Goal: Task Accomplishment & Management: Complete application form

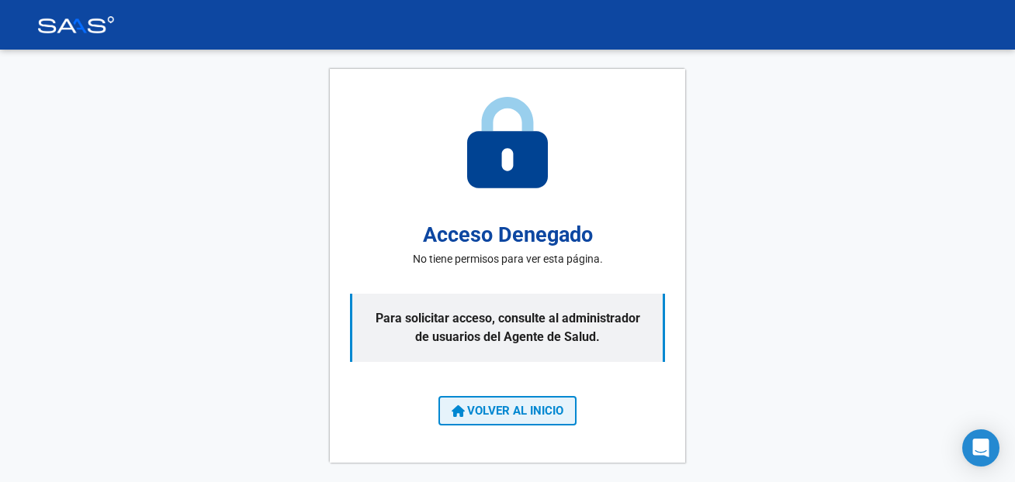
click at [547, 408] on span "VOLVER AL INICIO" at bounding box center [507, 411] width 112 height 14
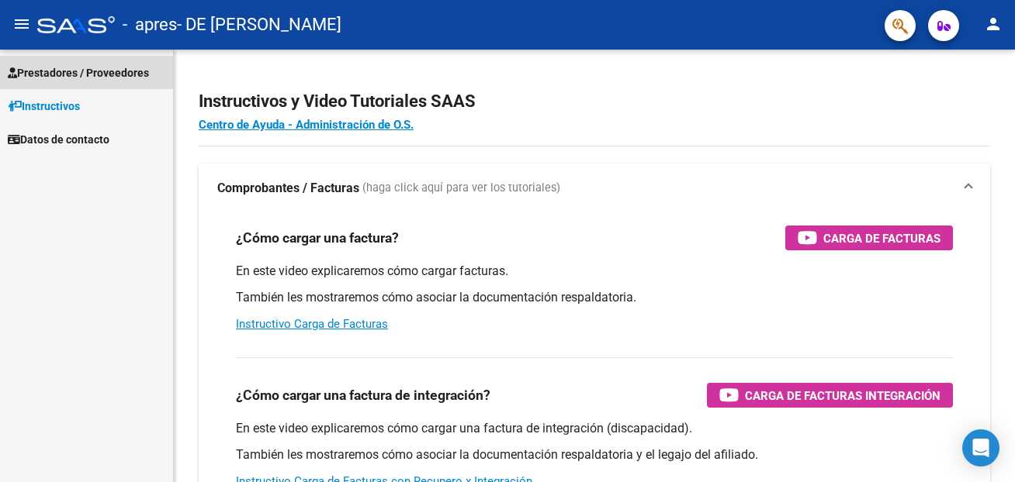
click at [78, 66] on span "Prestadores / Proveedores" at bounding box center [78, 72] width 141 height 17
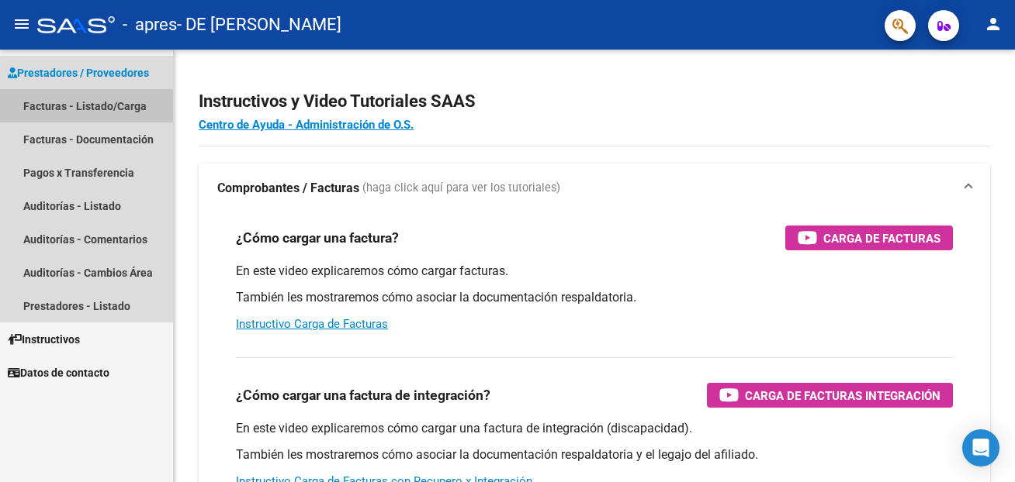
click at [58, 105] on link "Facturas - Listado/Carga" at bounding box center [86, 105] width 173 height 33
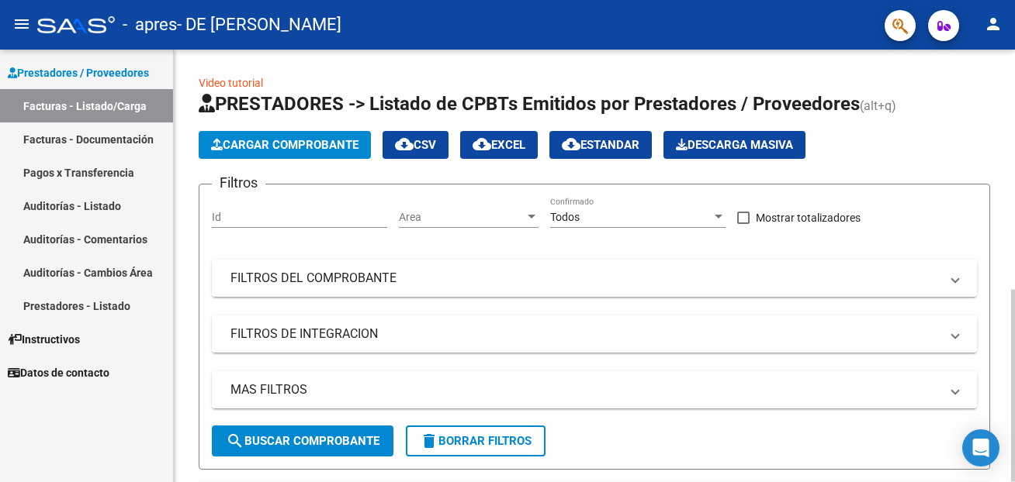
click at [233, 141] on span "Cargar Comprobante" at bounding box center [284, 145] width 147 height 14
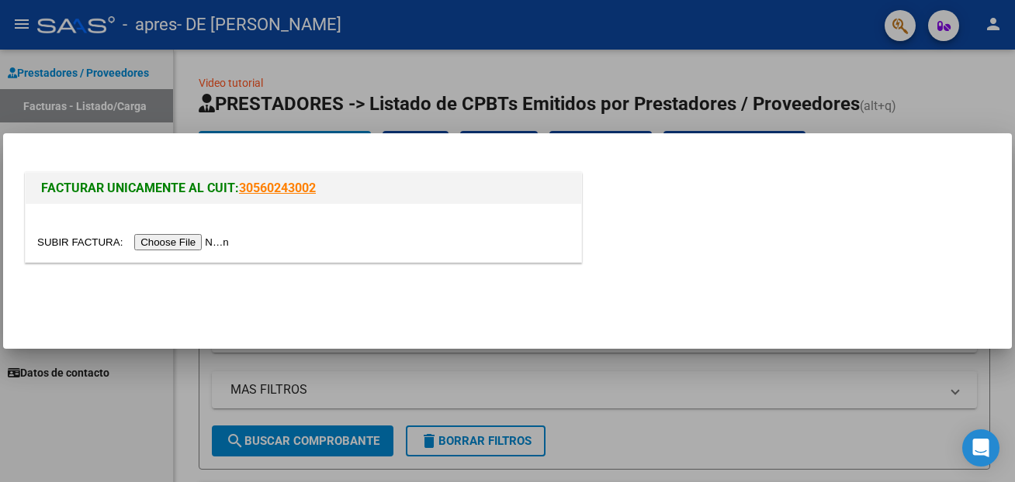
click at [76, 244] on input "file" at bounding box center [135, 242] width 196 height 16
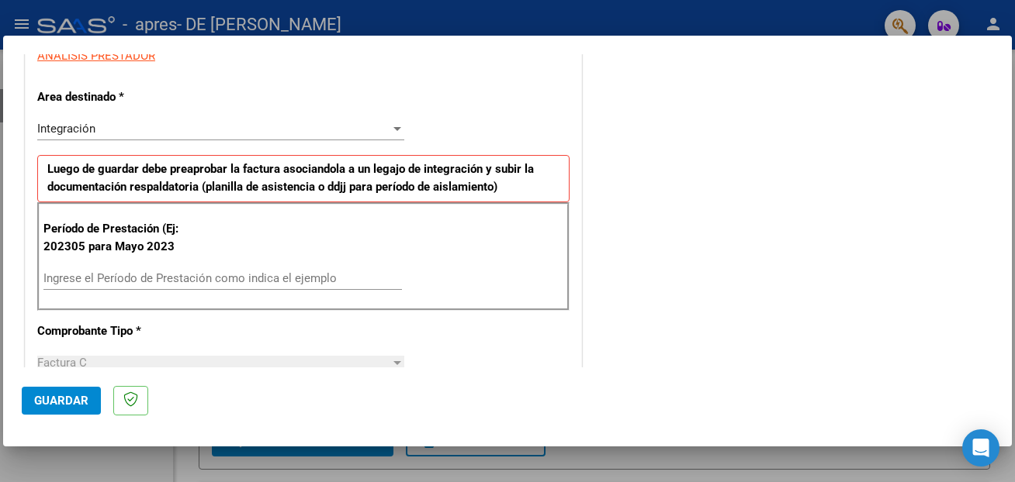
scroll to position [335, 0]
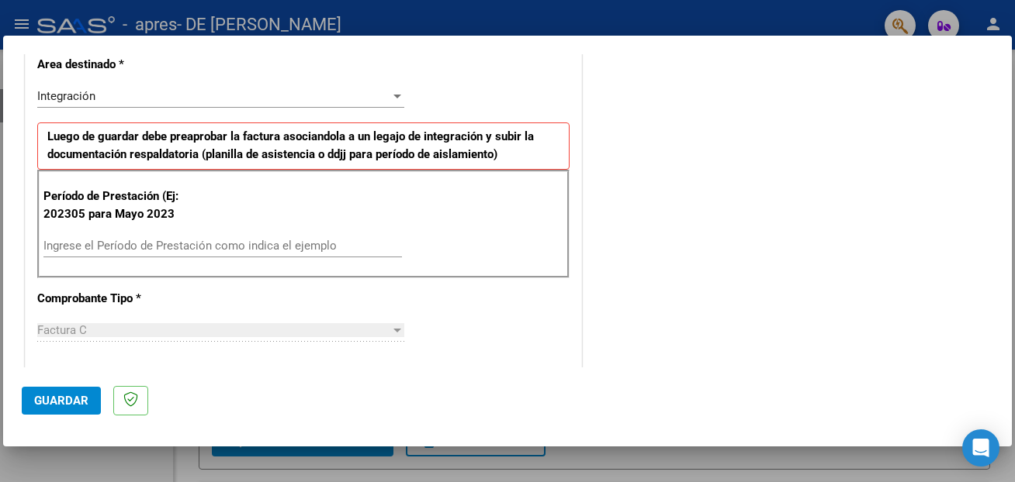
click at [119, 250] on input "Ingrese el Período de Prestación como indica el ejemplo" at bounding box center [222, 246] width 358 height 14
type input "202507"
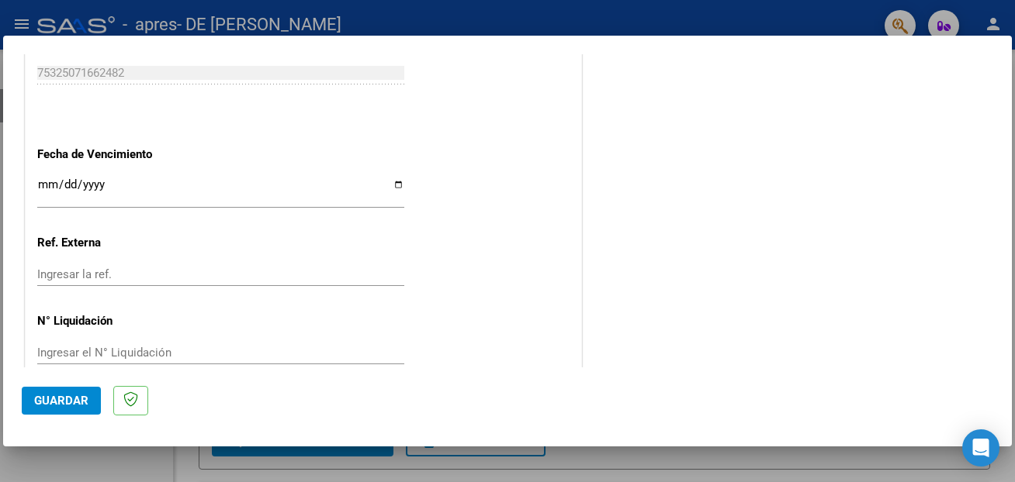
scroll to position [1003, 0]
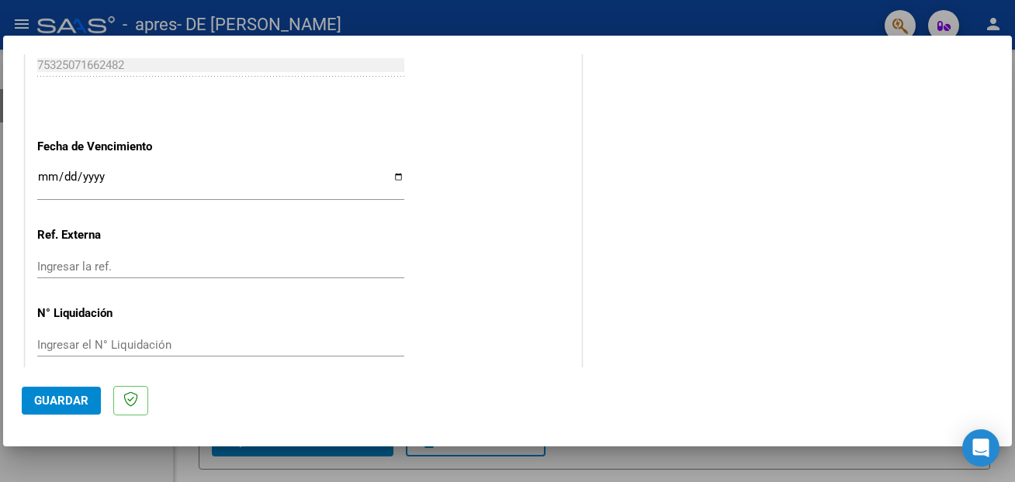
click at [399, 171] on input "Ingresar la fecha" at bounding box center [220, 183] width 367 height 25
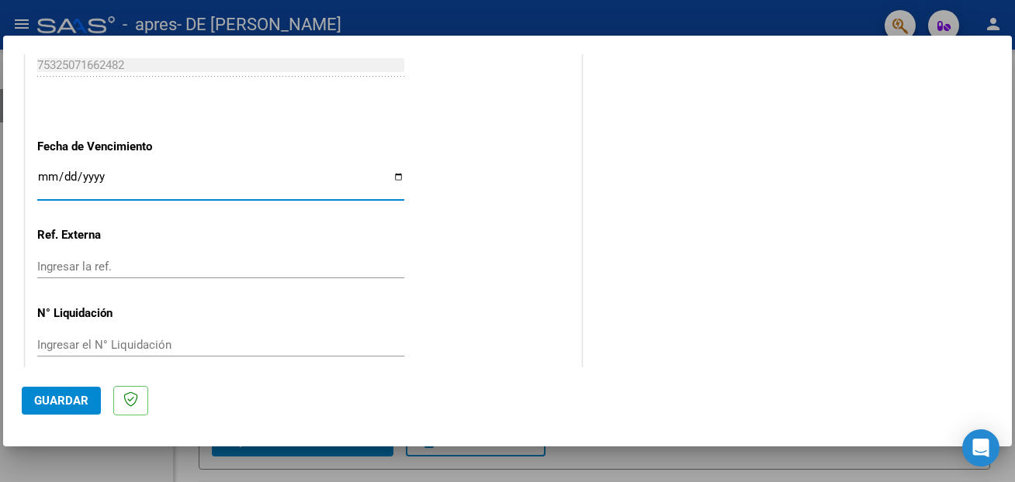
type input "[DATE]"
click at [81, 401] on span "Guardar" at bounding box center [61, 401] width 54 height 14
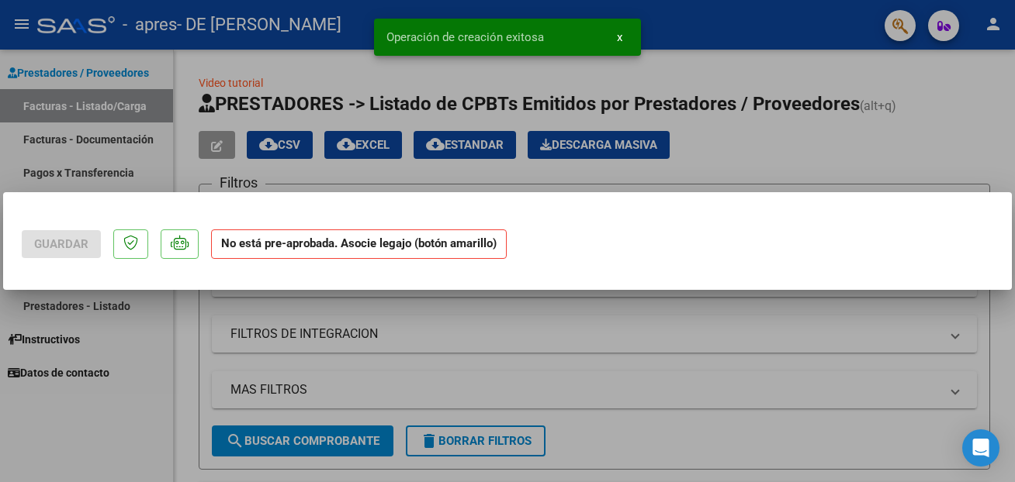
scroll to position [0, 0]
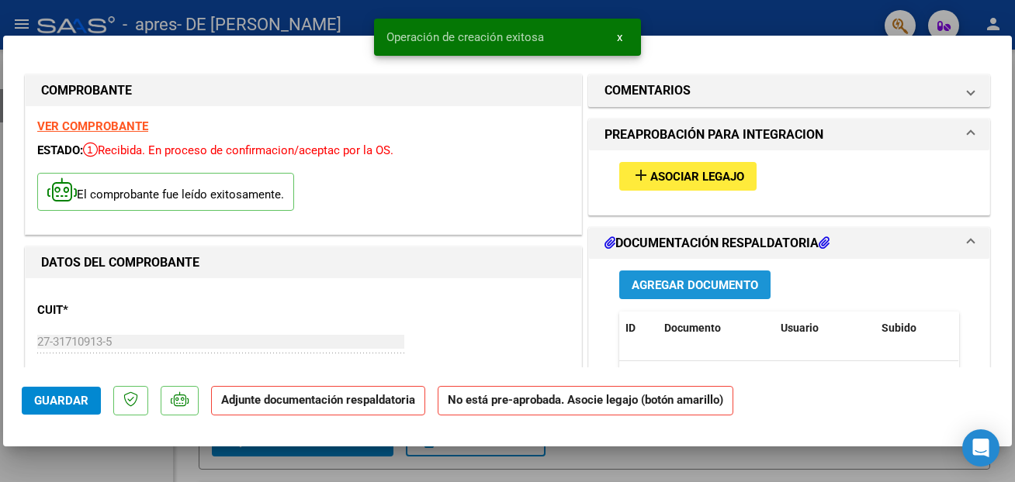
click at [700, 287] on span "Agregar Documento" at bounding box center [694, 285] width 126 height 14
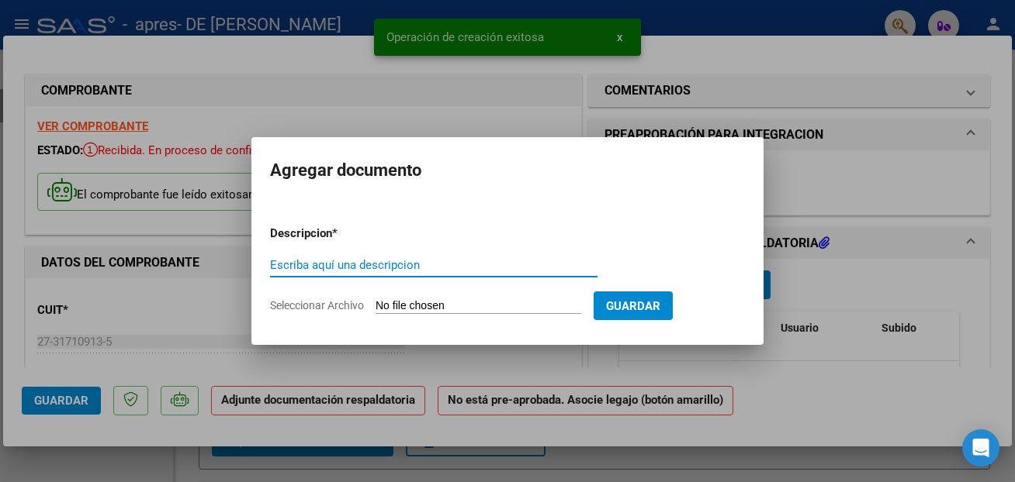
click at [407, 312] on input "Seleccionar Archivo" at bounding box center [478, 306] width 206 height 15
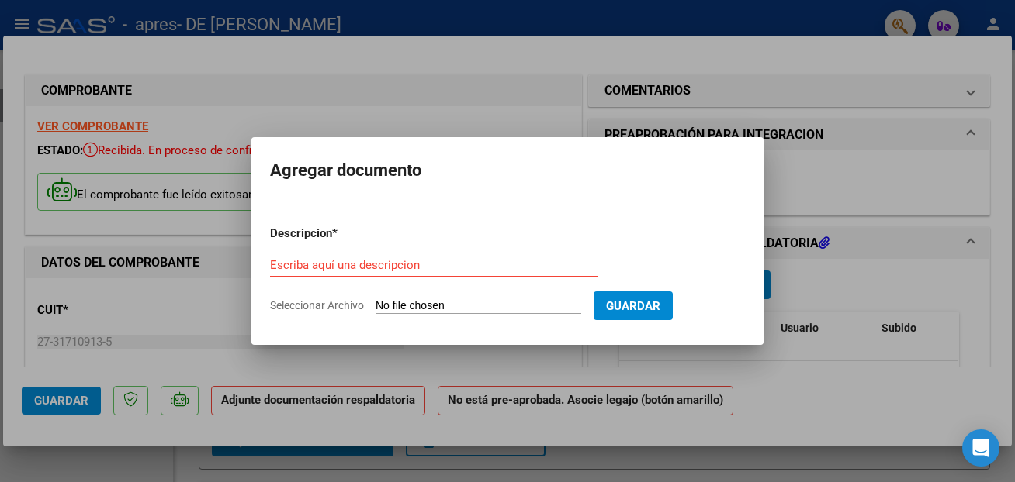
type input "C:\fakepath\planilla de asistencia.pdf"
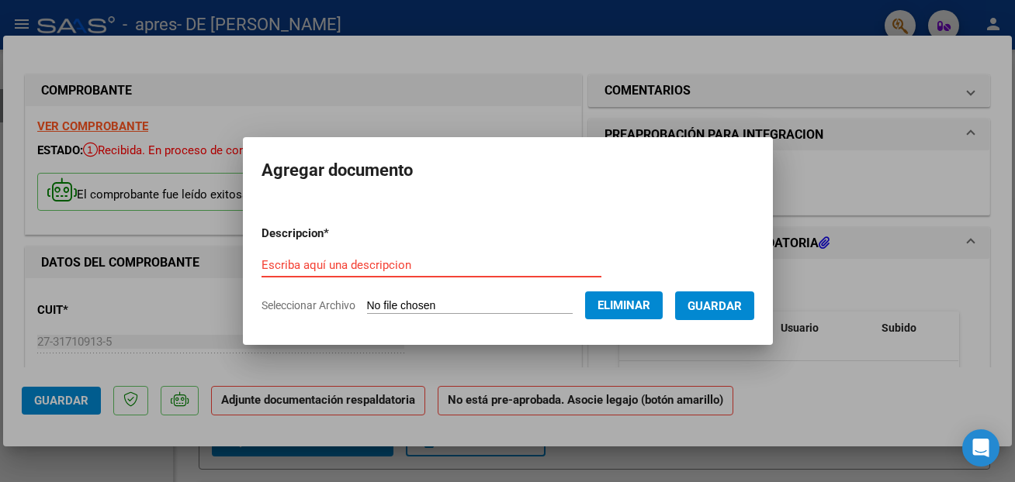
drag, startPoint x: 424, startPoint y: 261, endPoint x: 190, endPoint y: 264, distance: 234.3
click at [261, 264] on input "Escriba aquí una descripcion" at bounding box center [431, 265] width 340 height 14
type input "Planilla de asistencia"
click at [711, 310] on span "Guardar" at bounding box center [714, 306] width 54 height 14
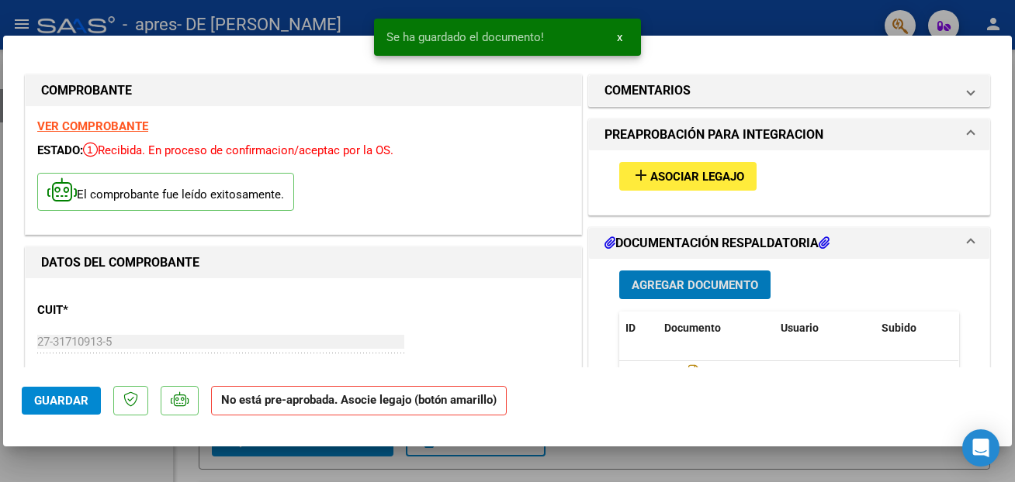
click at [717, 172] on span "Asociar Legajo" at bounding box center [697, 177] width 94 height 14
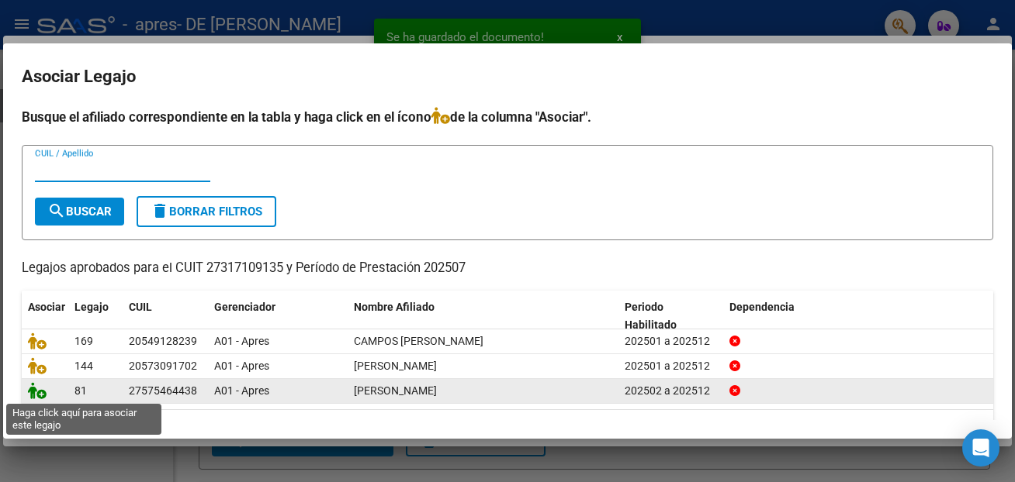
click at [38, 393] on icon at bounding box center [37, 390] width 19 height 17
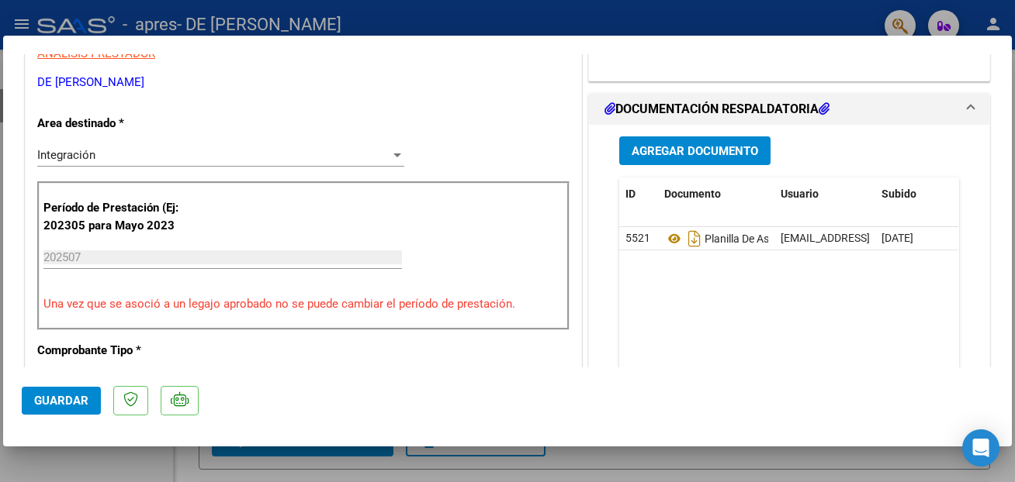
scroll to position [586, 0]
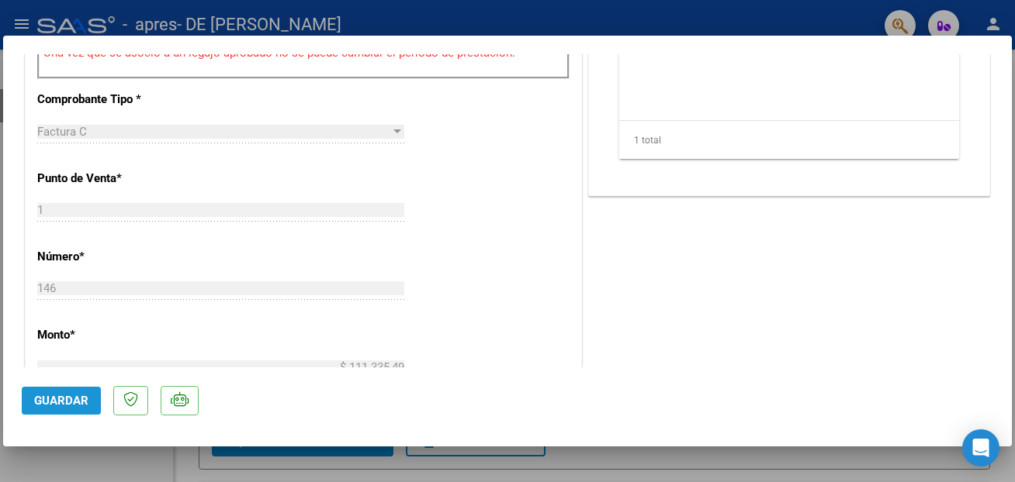
click at [55, 393] on button "Guardar" at bounding box center [61, 401] width 79 height 28
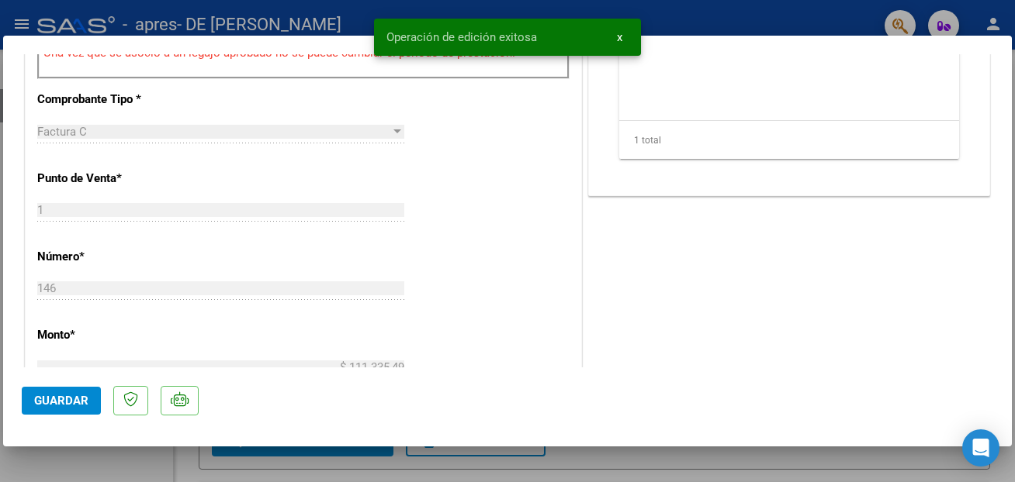
scroll to position [251, 0]
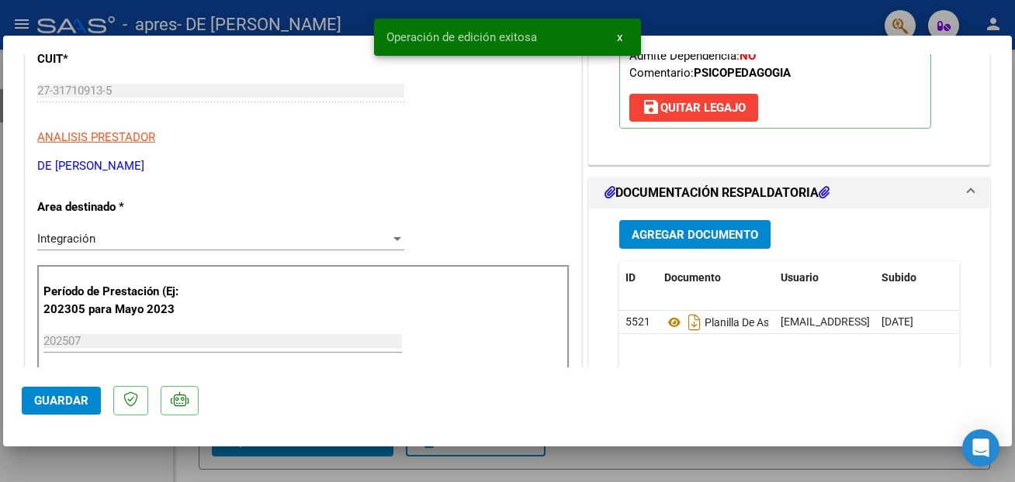
click at [86, 16] on div at bounding box center [507, 241] width 1015 height 482
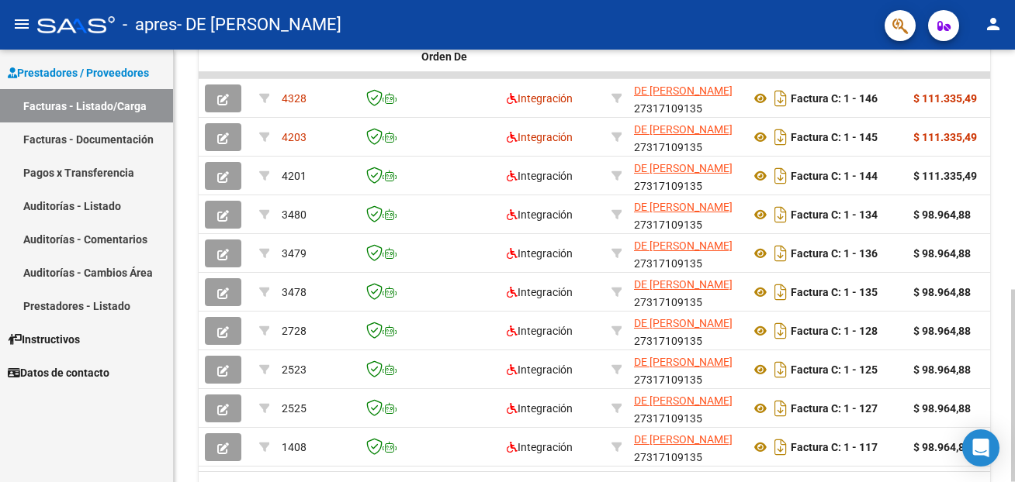
scroll to position [0, 33]
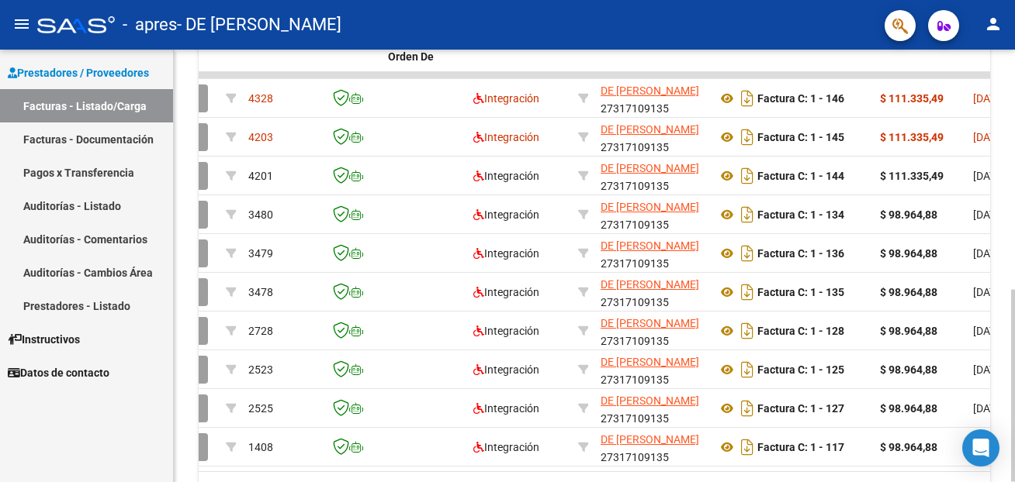
drag, startPoint x: 334, startPoint y: 476, endPoint x: 259, endPoint y: 475, distance: 74.5
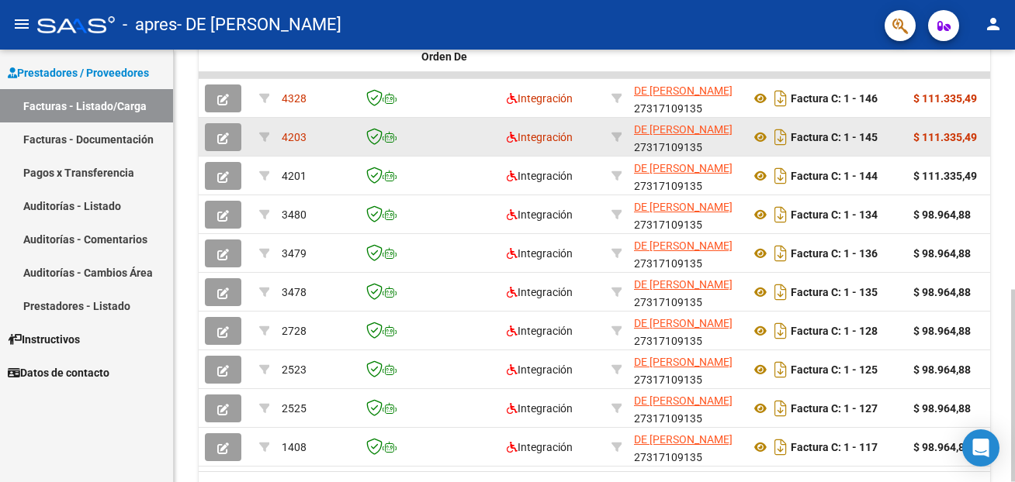
click at [216, 142] on button "button" at bounding box center [223, 137] width 36 height 28
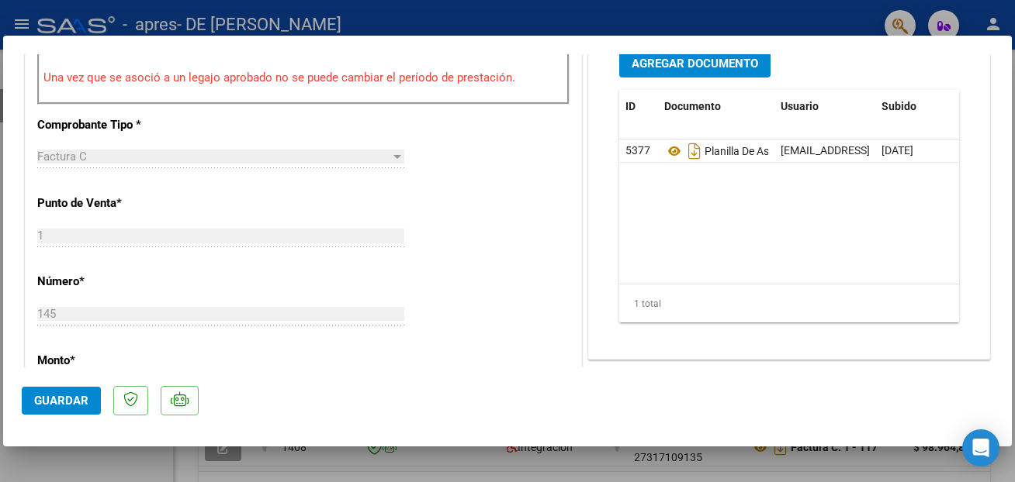
scroll to position [586, 0]
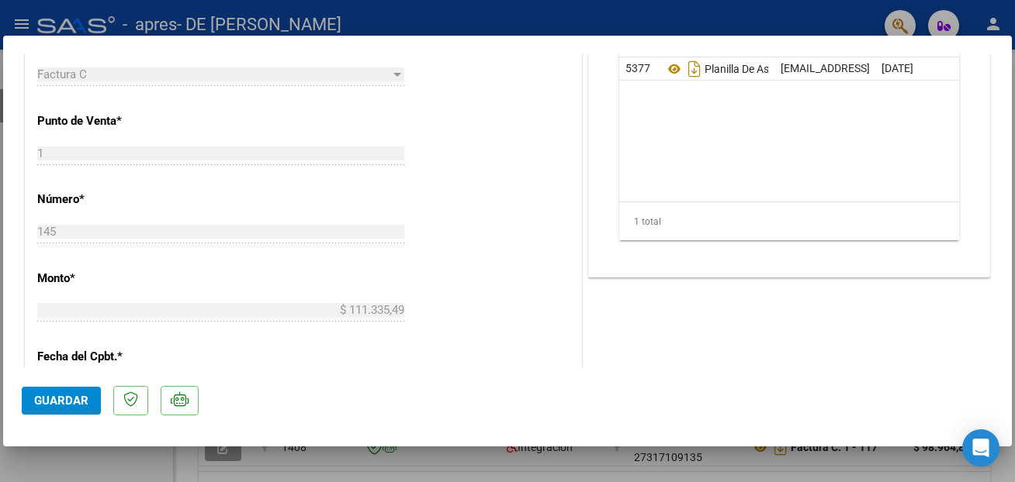
click at [596, 21] on div at bounding box center [507, 241] width 1015 height 482
type input "$ 0,00"
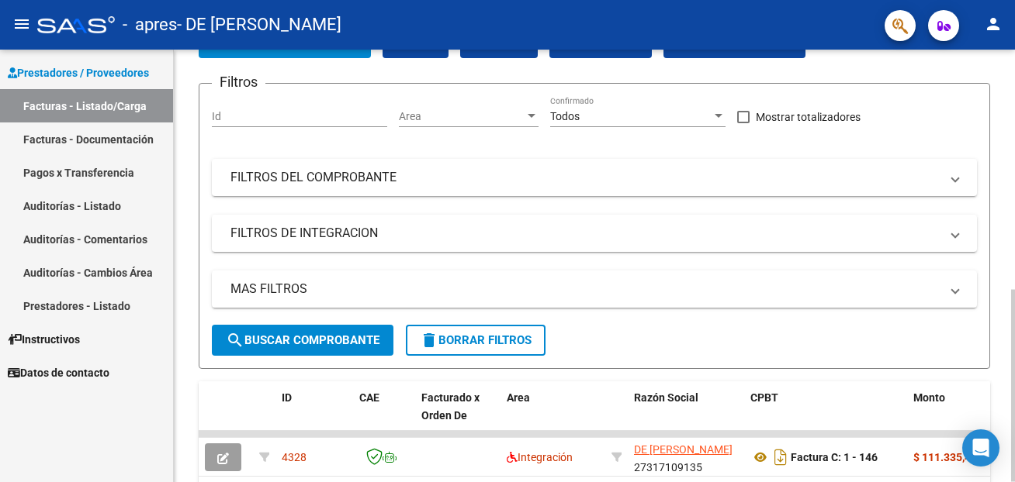
scroll to position [0, 0]
